Goal: Information Seeking & Learning: Learn about a topic

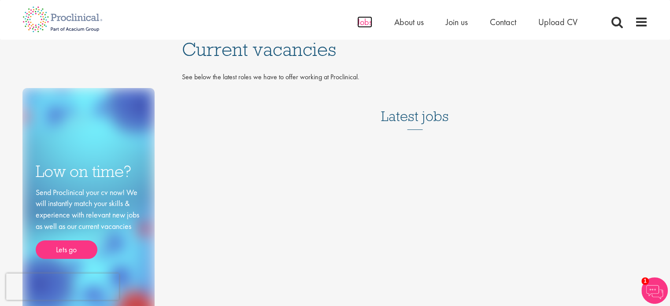
click at [365, 23] on span "Jobs" at bounding box center [364, 21] width 15 height 11
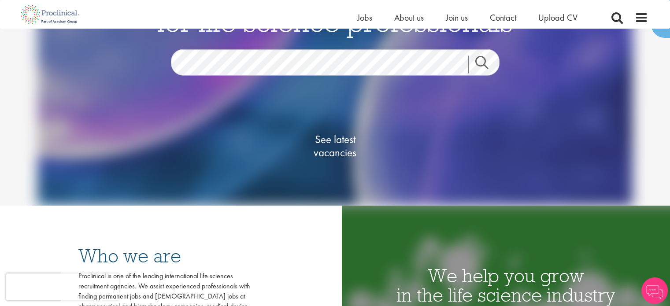
scroll to position [88, 0]
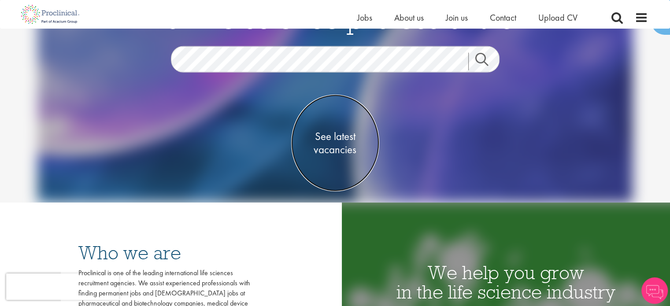
click at [328, 152] on span "See latest vacancies" at bounding box center [335, 143] width 88 height 26
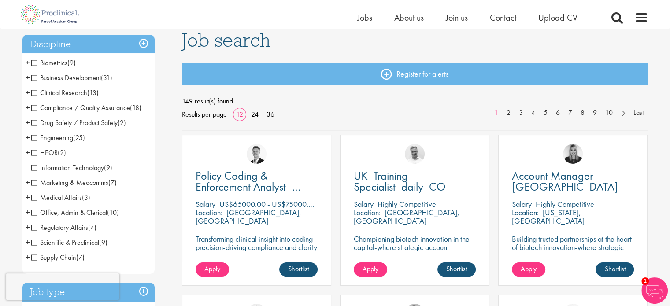
scroll to position [44, 0]
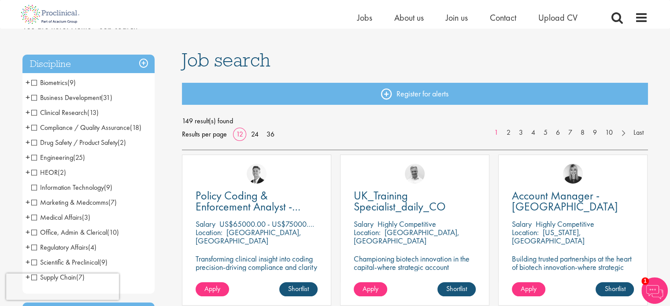
click at [32, 114] on span "Clinical Research" at bounding box center [59, 112] width 56 height 9
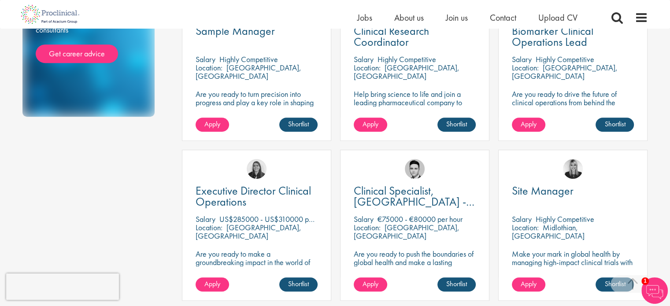
scroll to position [616, 0]
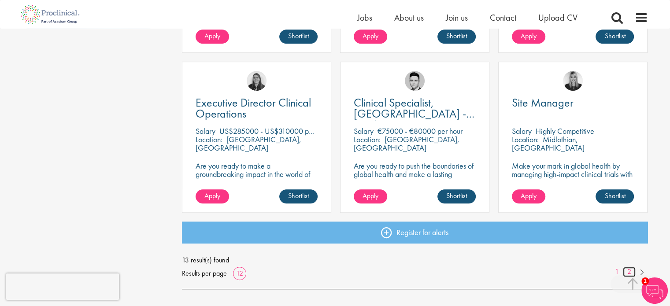
click at [629, 271] on link "2" at bounding box center [629, 272] width 13 height 10
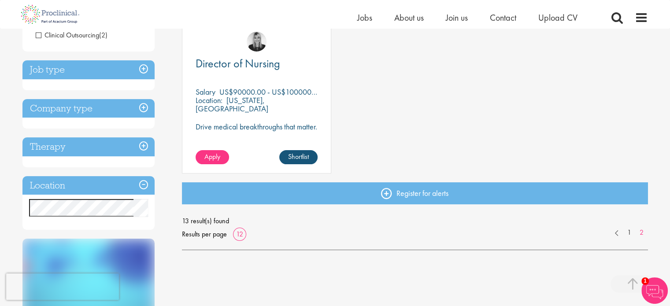
scroll to position [220, 0]
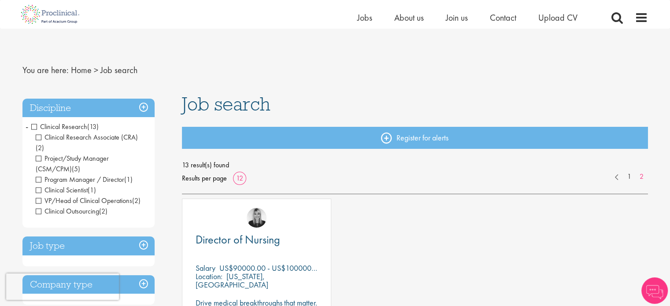
scroll to position [132, 0]
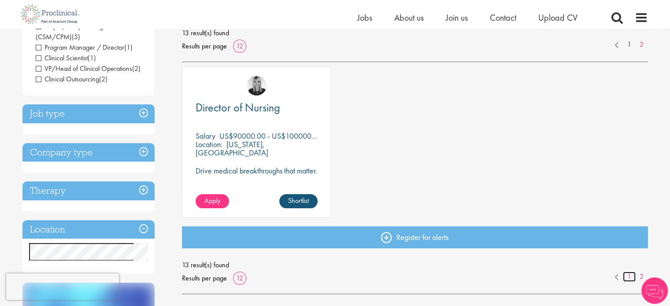
click at [625, 273] on link "1" at bounding box center [629, 277] width 13 height 10
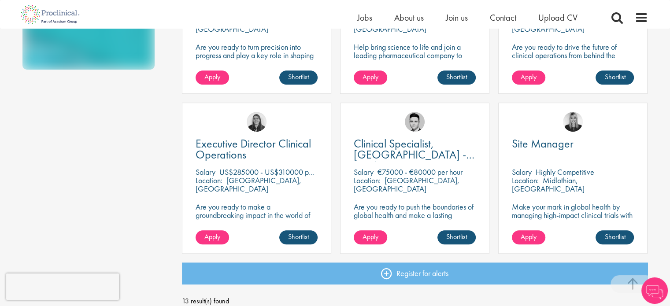
scroll to position [572, 0]
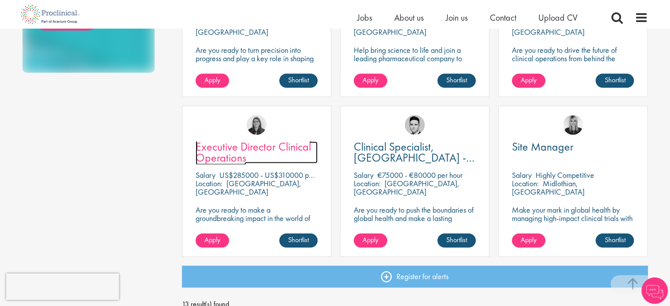
click at [263, 149] on span "Executive Director Clinical Operations" at bounding box center [252, 152] width 115 height 26
